Goal: Information Seeking & Learning: Learn about a topic

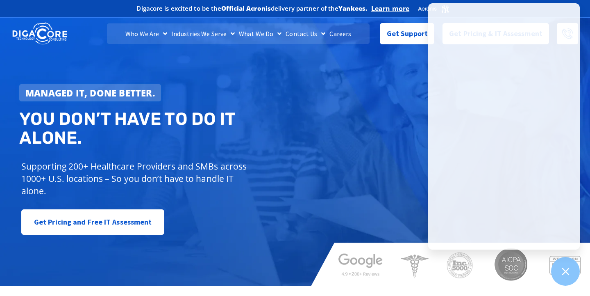
click at [581, 32] on div at bounding box center [567, 34] width 29 height 30
click at [282, 144] on div "Managed IT, done better. You don’t have to do IT alone. Supporting 200+ Healthc…" at bounding box center [160, 159] width 290 height 158
click at [344, 35] on link "Careers" at bounding box center [341, 33] width 26 height 20
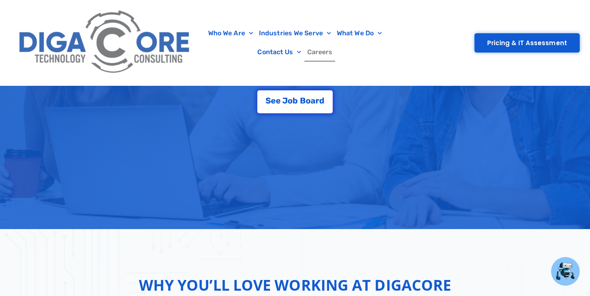
scroll to position [211, 0]
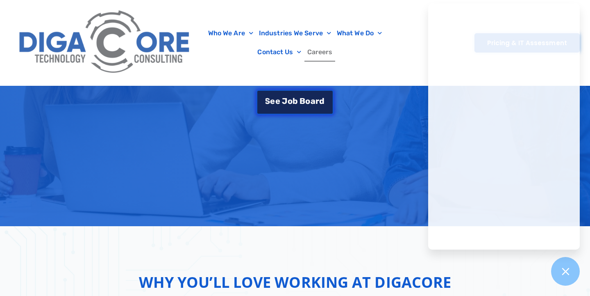
click at [308, 98] on span "o" at bounding box center [307, 101] width 5 height 8
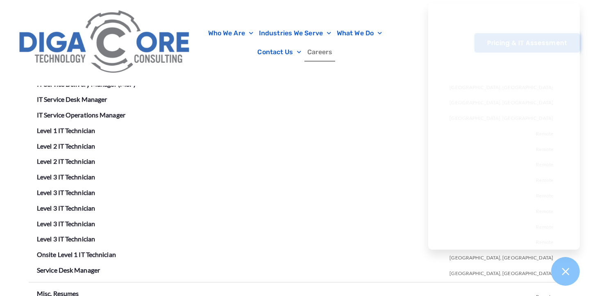
scroll to position [1544, 0]
click at [569, 266] on icon at bounding box center [565, 271] width 11 height 11
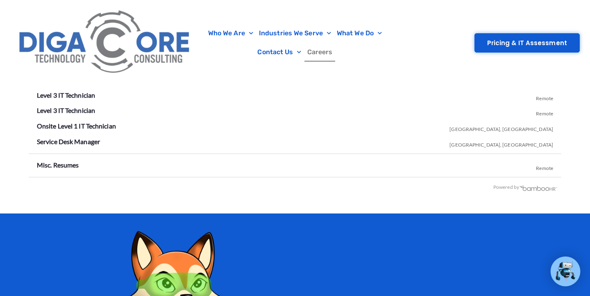
scroll to position [1674, 0]
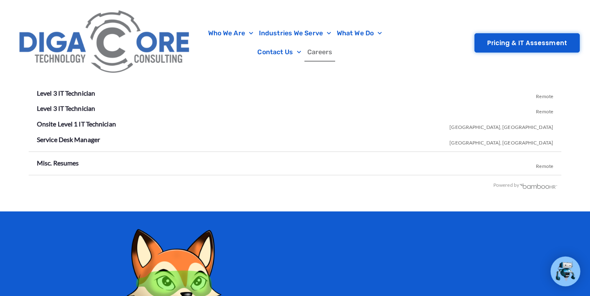
click at [258, 157] on li "Misc. Resumes Remote" at bounding box center [295, 163] width 517 height 13
click at [65, 159] on link "Misc. Resumes" at bounding box center [58, 163] width 42 height 8
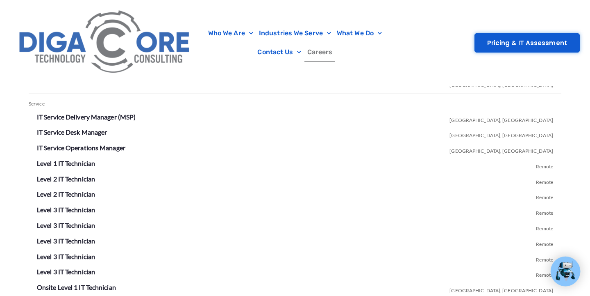
scroll to position [1505, 0]
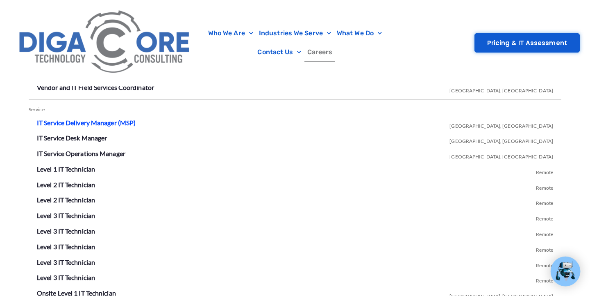
click at [102, 118] on link "IT Service Delivery Manager (MSP)" at bounding box center [86, 122] width 99 height 8
click at [63, 134] on link "IT Service Desk Manager" at bounding box center [72, 138] width 70 height 8
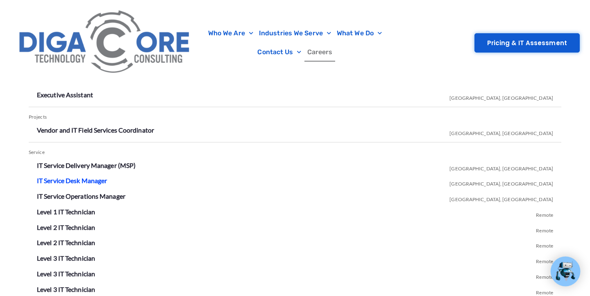
scroll to position [211, 0]
